Goal: Information Seeking & Learning: Learn about a topic

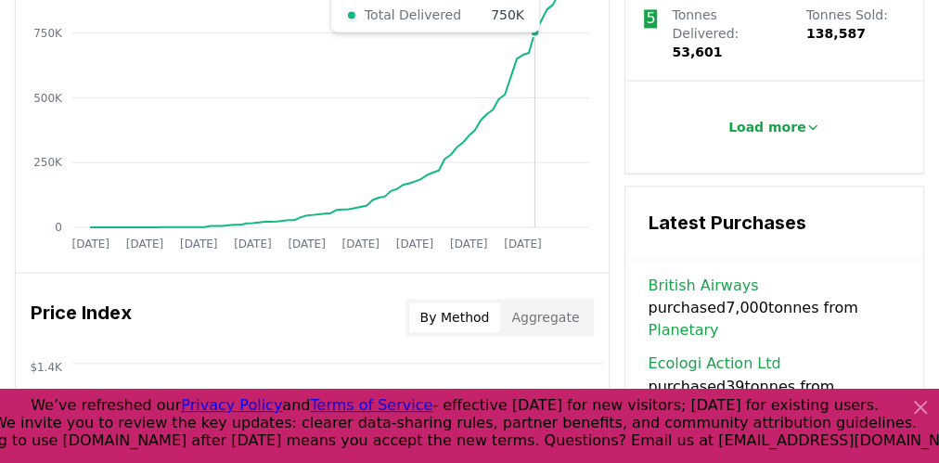
scroll to position [1188, 0]
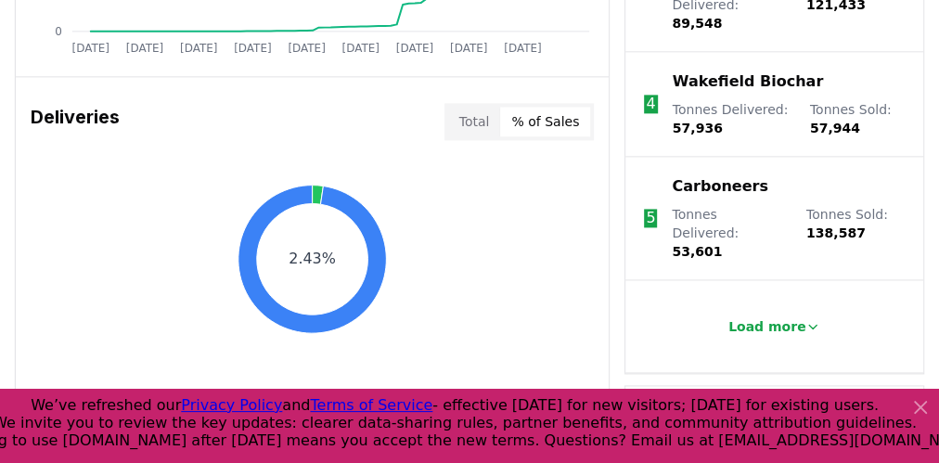
click at [558, 107] on button "% of Sales" at bounding box center [545, 122] width 90 height 30
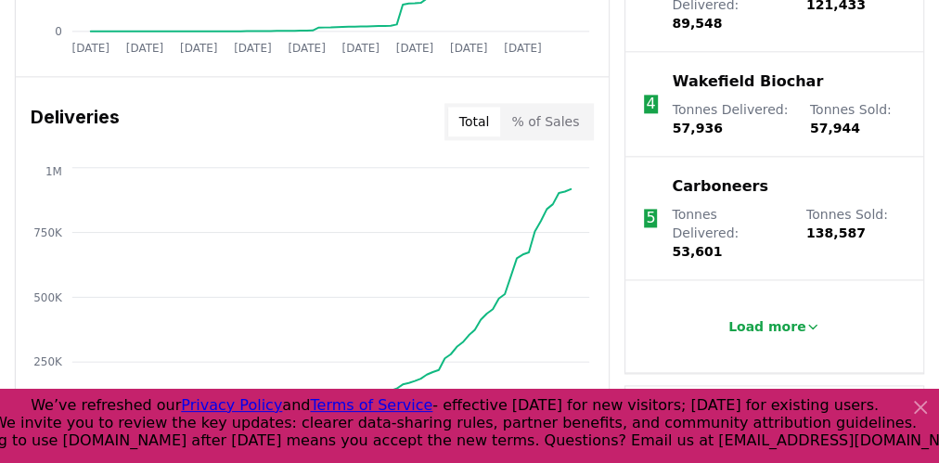
click at [477, 107] on button "Total" at bounding box center [474, 122] width 53 height 30
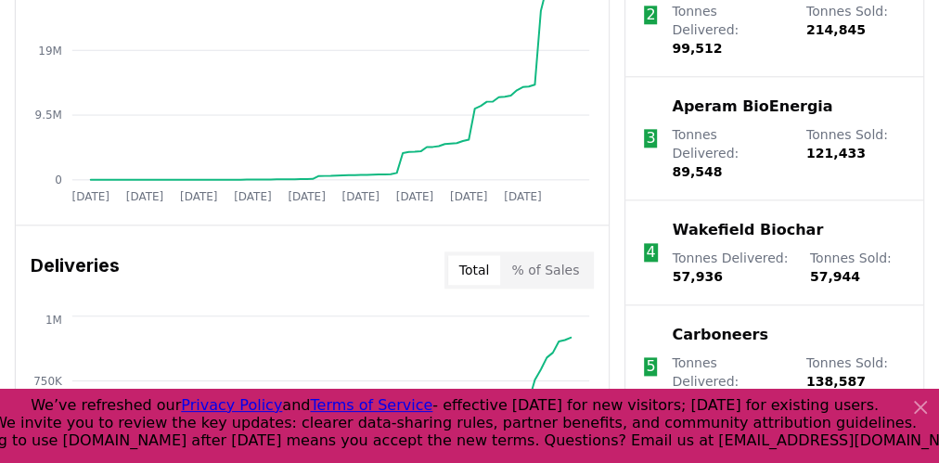
scroll to position [594, 0]
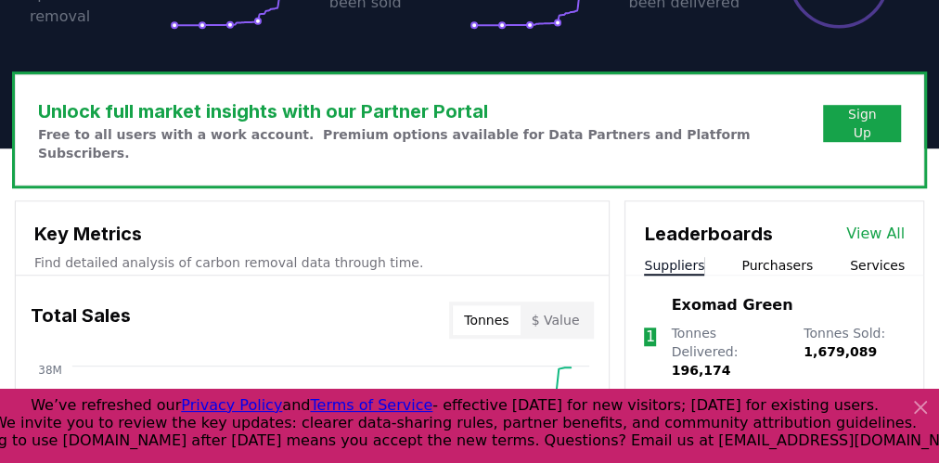
click at [562, 309] on button "$ Value" at bounding box center [556, 320] width 71 height 30
click at [557, 305] on button "$ Value" at bounding box center [556, 320] width 71 height 30
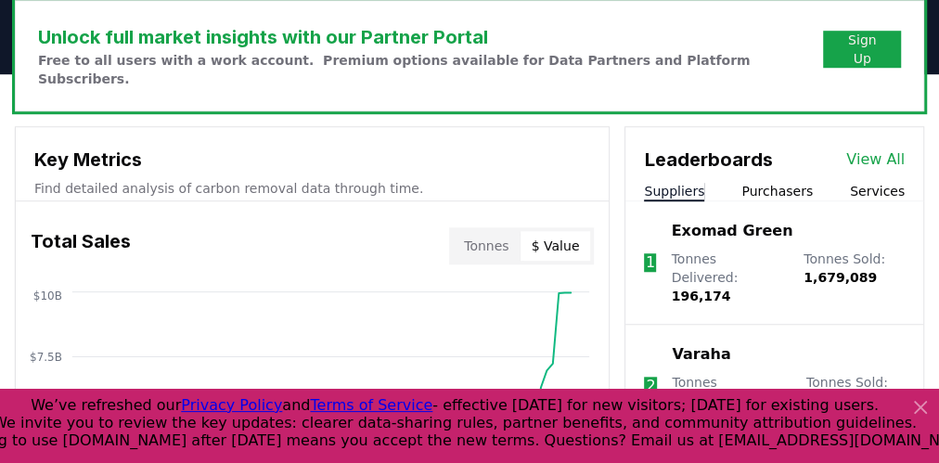
scroll to position [648, 0]
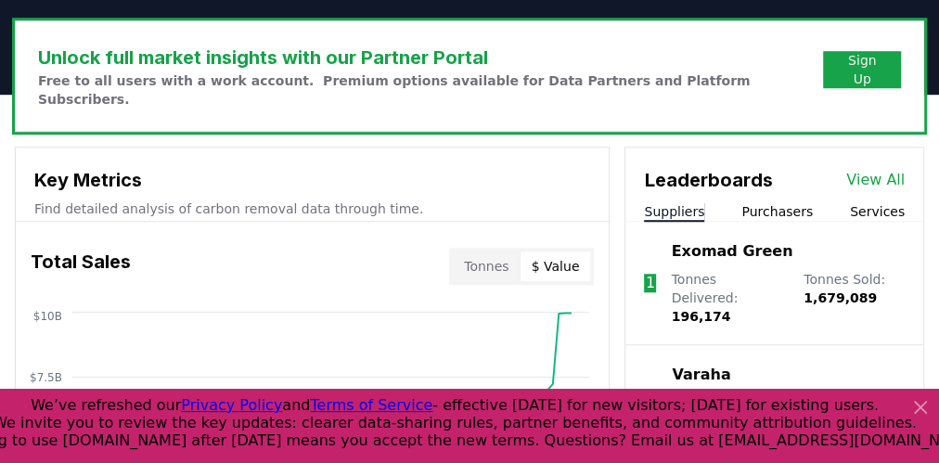
click at [781, 182] on div "Leaderboards View All Suppliers Purchasers Services" at bounding box center [775, 185] width 298 height 74
click at [781, 202] on button "Purchasers" at bounding box center [777, 211] width 71 height 19
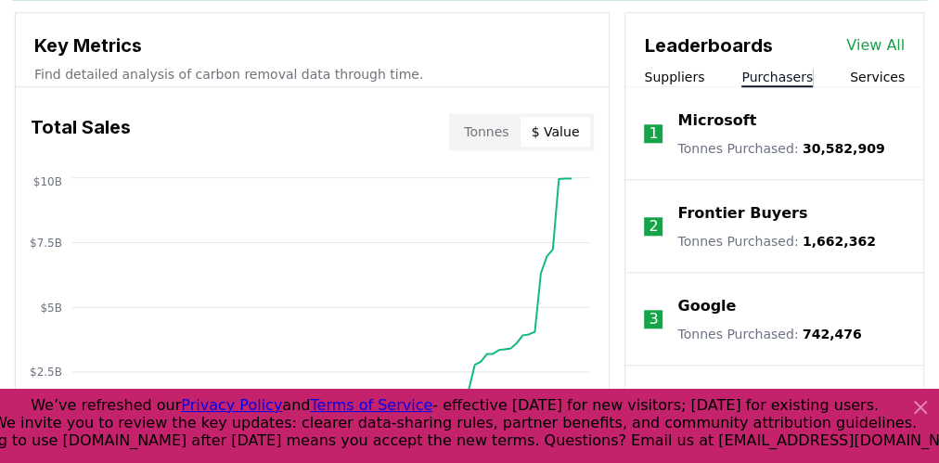
scroll to position [796, 0]
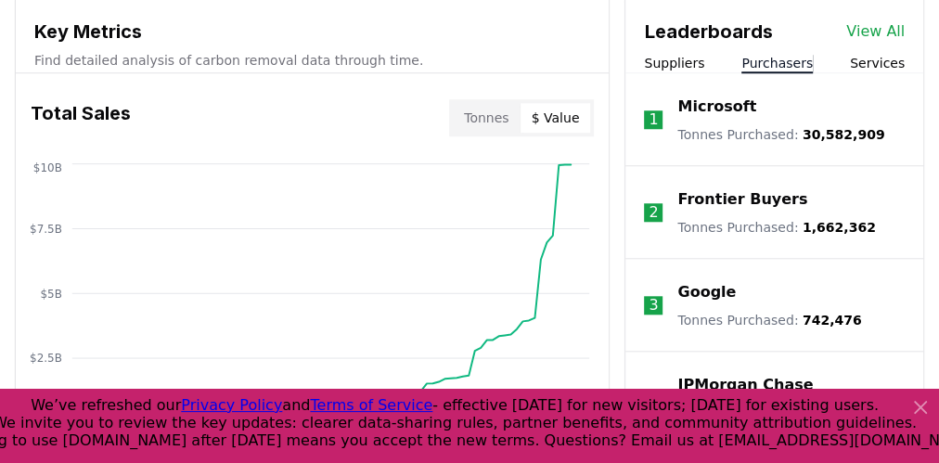
click at [918, 404] on icon at bounding box center [920, 407] width 11 height 11
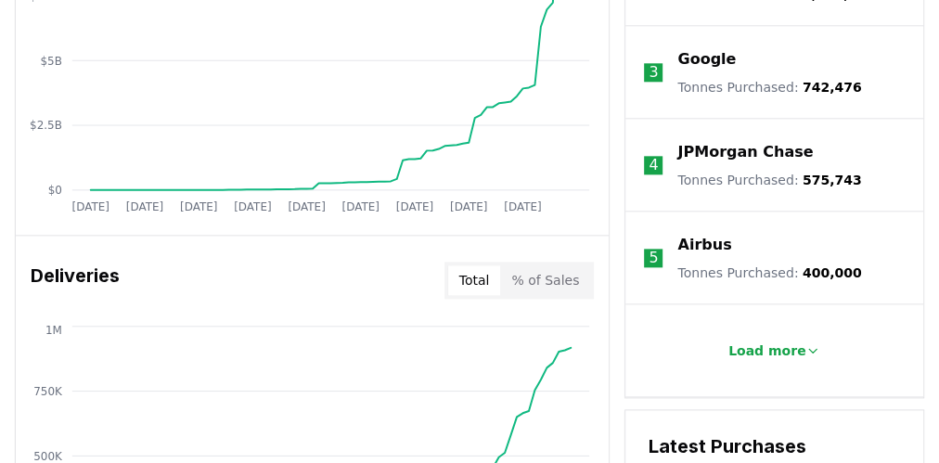
scroll to position [1093, 0]
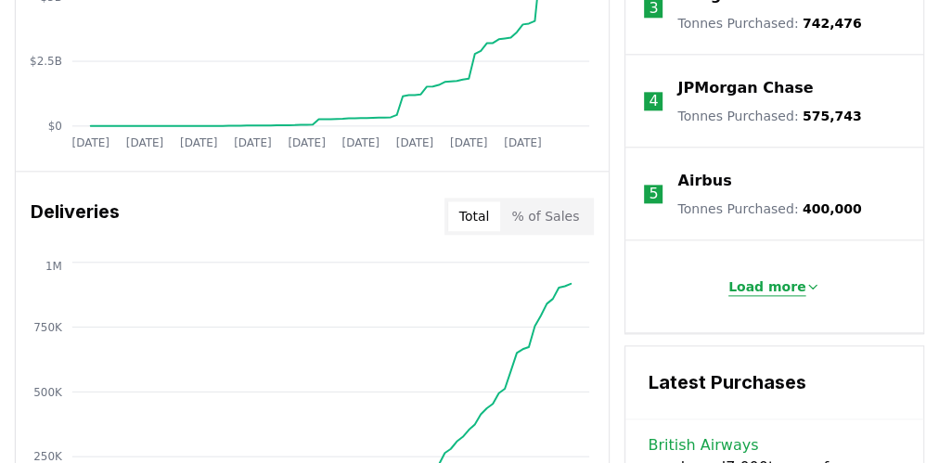
click at [782, 277] on button "Load more" at bounding box center [775, 286] width 123 height 37
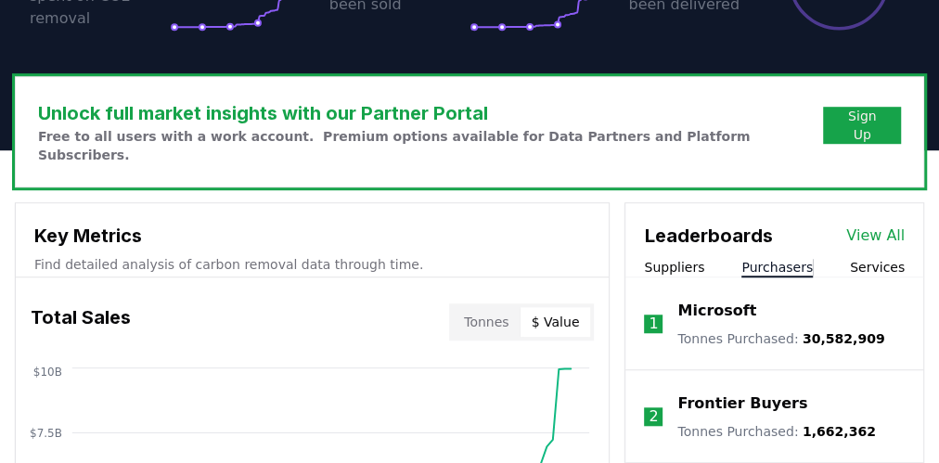
scroll to position [499, 0]
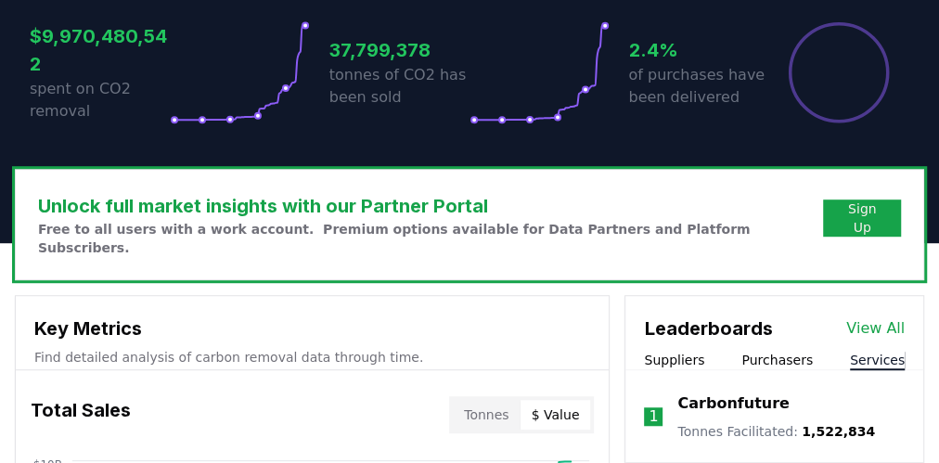
click at [889, 351] on button "Services" at bounding box center [877, 360] width 55 height 19
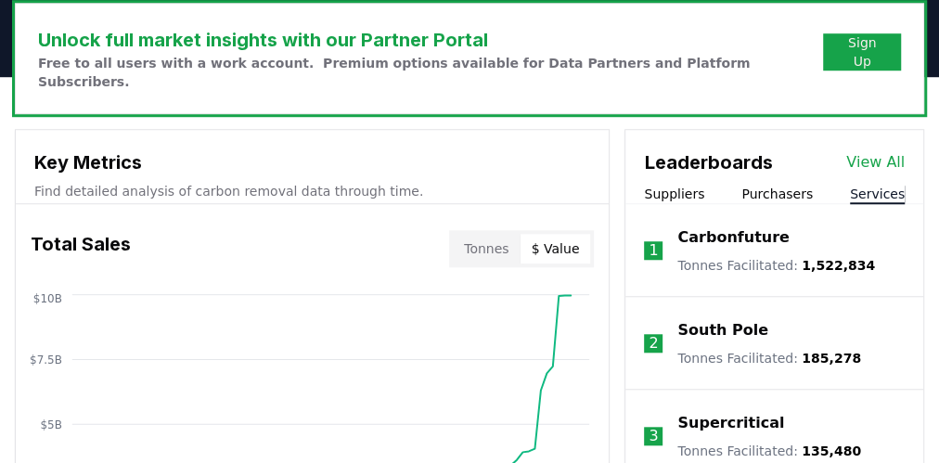
scroll to position [722, 0]
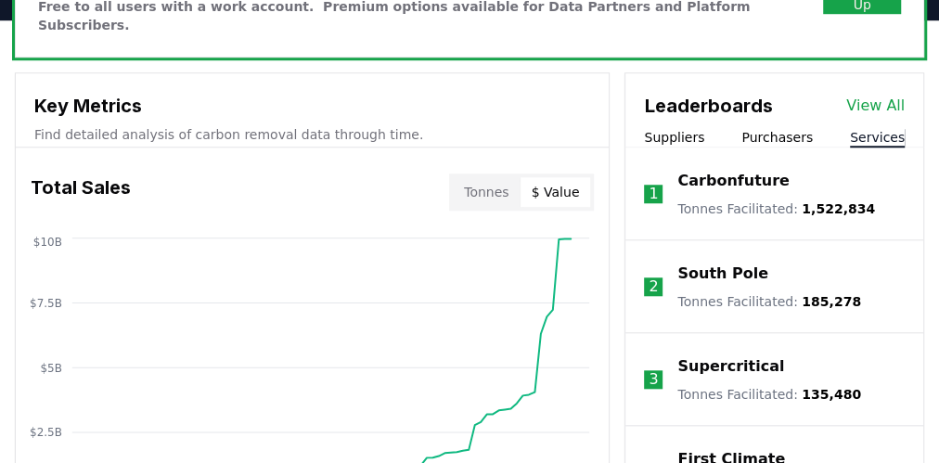
click at [690, 128] on button "Suppliers" at bounding box center [674, 137] width 60 height 19
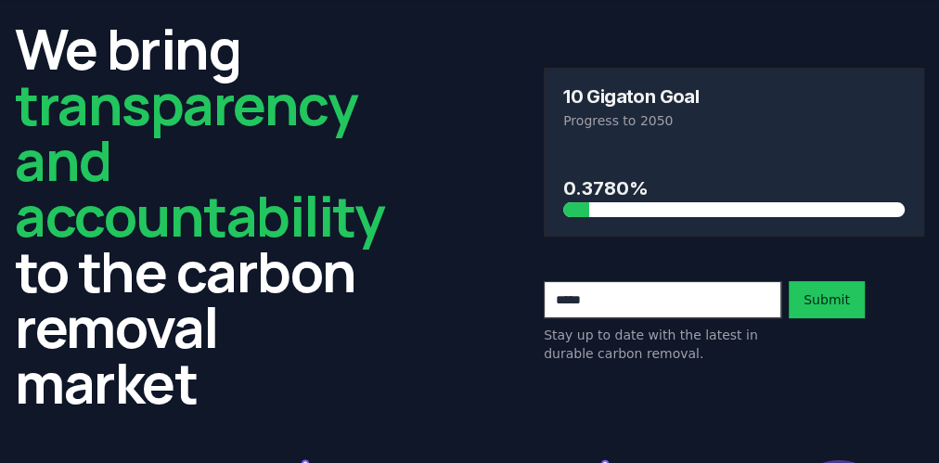
scroll to position [0, 0]
